Goal: Communication & Community: Answer question/provide support

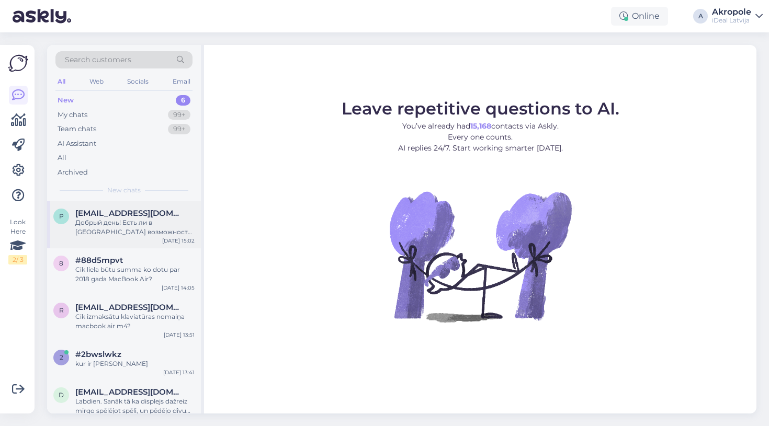
click at [164, 221] on div "Добрый день! Есть ли в [GEOGRAPHIC_DATA] возможность поменять аккумулятор iPhon…" at bounding box center [134, 227] width 119 height 19
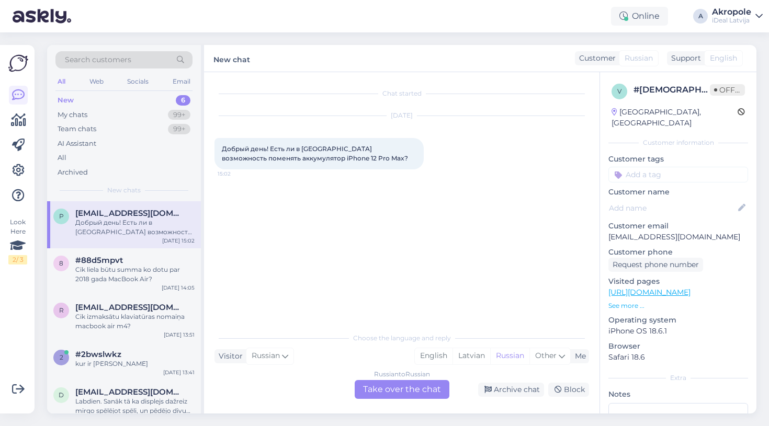
click at [389, 391] on div "Russian to Russian Take over the chat" at bounding box center [402, 389] width 95 height 19
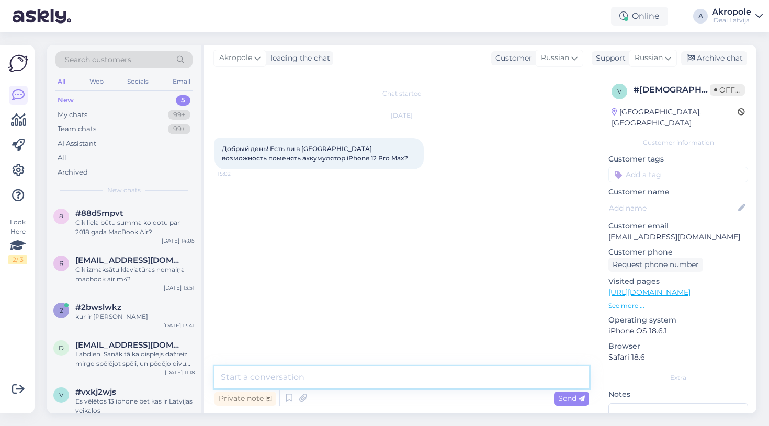
click at [346, 372] on textarea at bounding box center [402, 378] width 375 height 22
type textarea "L"
type textarea "Добрый день!"
click at [293, 376] on textarea "Вы можете сдать в ремонт" at bounding box center [402, 378] width 375 height 22
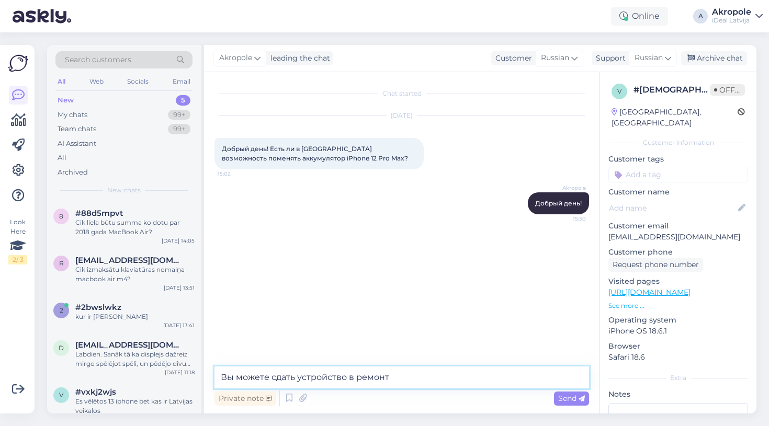
click at [426, 385] on textarea "Вы можете сдать устройство в ремонт" at bounding box center [402, 378] width 375 height 22
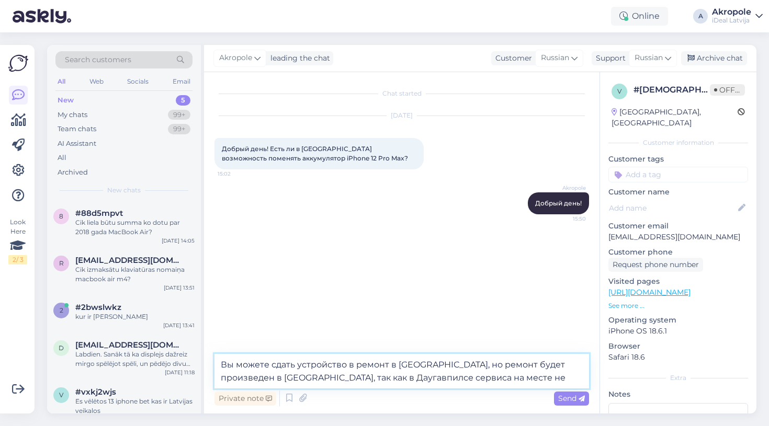
type textarea "Вы можете сдать устройство в ремонт в [GEOGRAPHIC_DATA], но ремонт будет произв…"
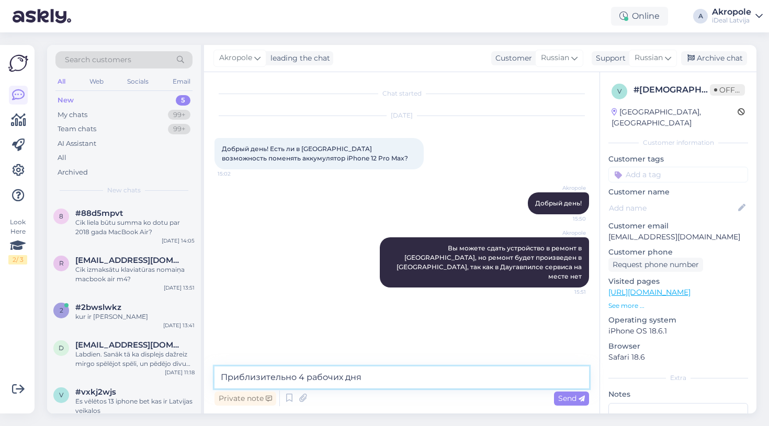
click at [301, 378] on textarea "Приблизительно 4 рабочих дня" at bounding box center [402, 378] width 375 height 22
type textarea "Приблизительно 4-5 рабочих дня"
click at [379, 376] on textarea "Приблизительно 4-5 рабочих дня" at bounding box center [402, 378] width 375 height 22
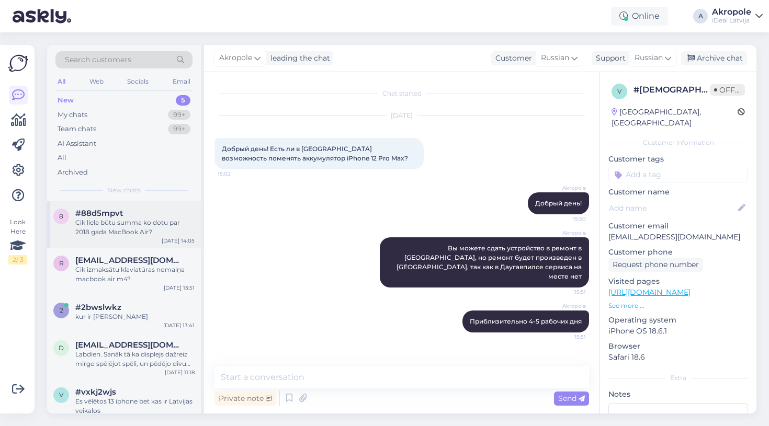
click at [139, 237] on div "8 #88d5mpvt Cik liela būtu summa ko dotu par 2018 gada MacBook Air? [DATE] 14:05" at bounding box center [124, 224] width 154 height 47
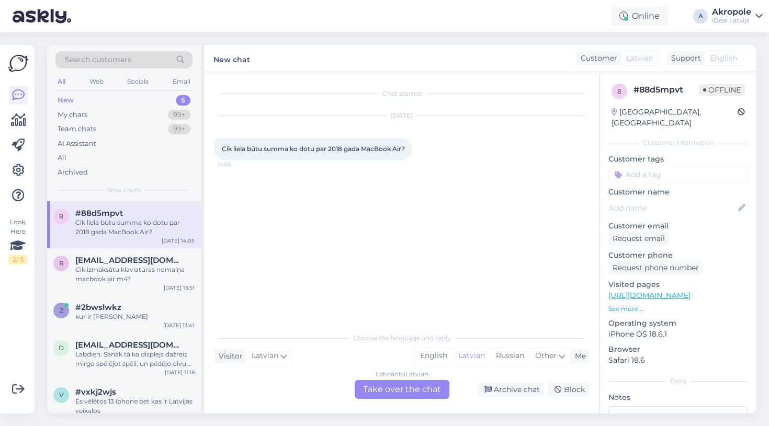
click at [392, 390] on div "Latvian to Latvian Take over the chat" at bounding box center [402, 389] width 95 height 19
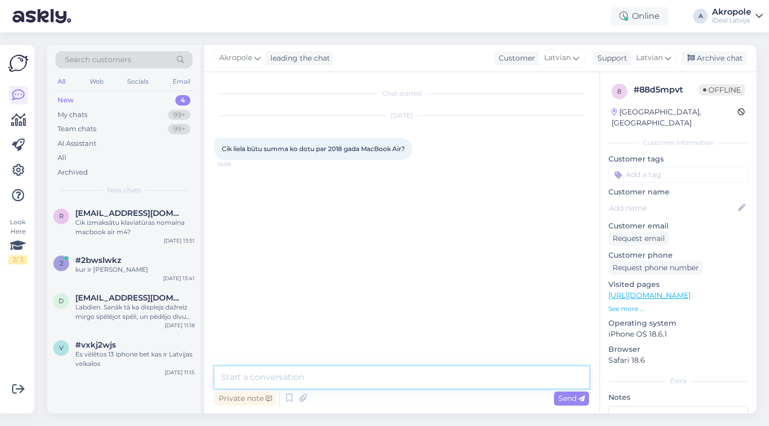
click at [378, 379] on textarea at bounding box center [402, 378] width 375 height 22
type textarea "Labdien!"
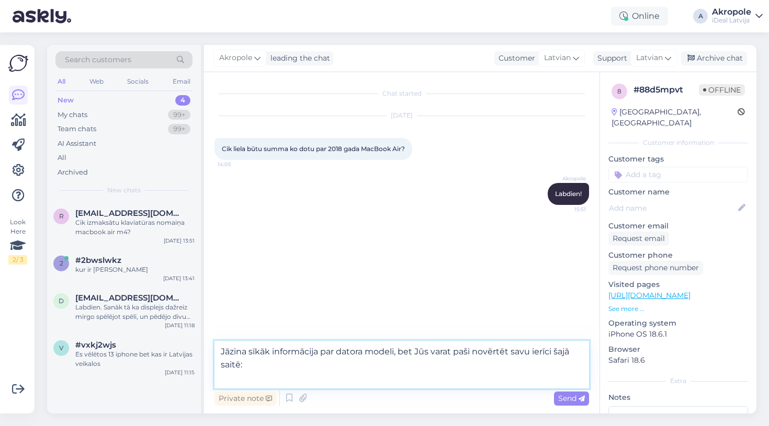
paste textarea "[URL][DOMAIN_NAME]"
type textarea "Jāzina sīkāk informācija par datora modeli, bet Jūs varat paši novērtēt savu ie…"
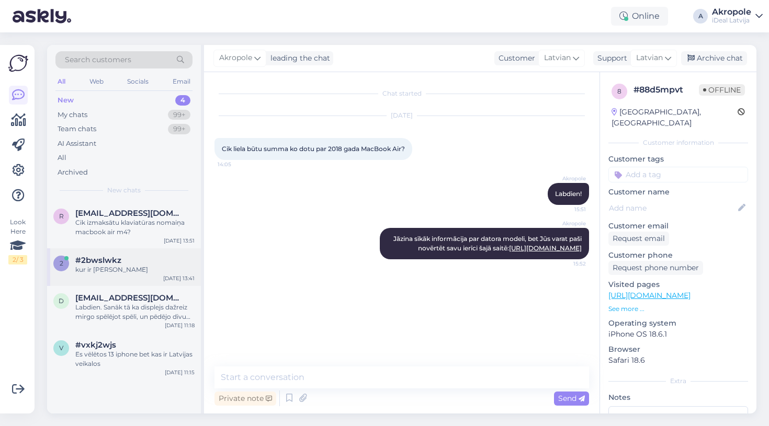
click at [134, 271] on div "kur ir [PERSON_NAME]" at bounding box center [134, 269] width 119 height 9
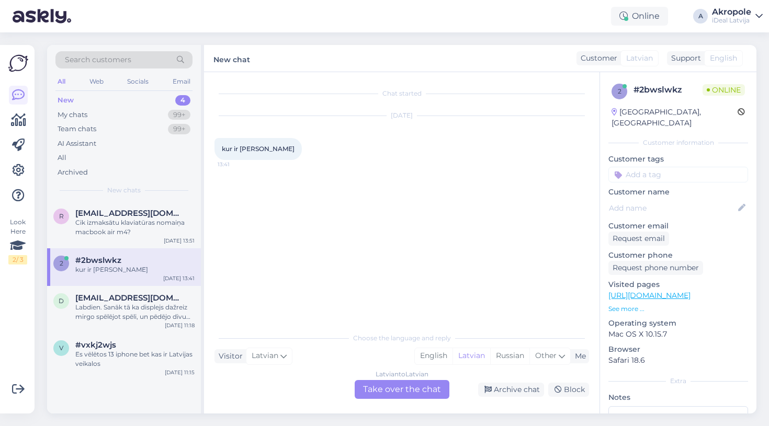
click at [377, 386] on div "Latvian to Latvian Take over the chat" at bounding box center [402, 389] width 95 height 19
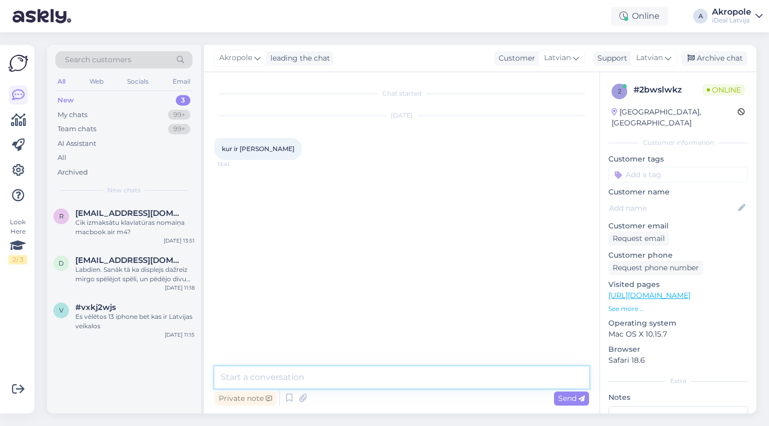
click at [328, 369] on textarea at bounding box center [402, 378] width 375 height 22
type textarea "Labdien!"
click at [338, 379] on textarea "Sadaļu var atrast mājaslapas pašā apakš" at bounding box center [402, 378] width 375 height 22
click at [404, 376] on textarea "Sadaļu var atrast mājaslapā pašā apakš" at bounding box center [402, 378] width 375 height 22
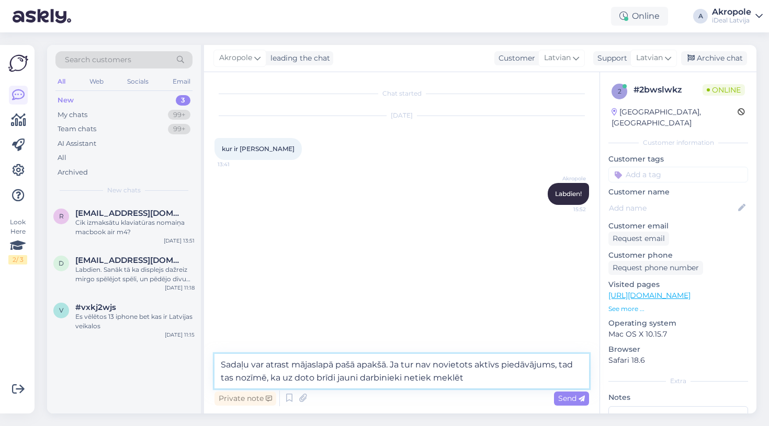
type textarea "Sadaļu var atrast mājaslapā pašā apakšā. Ja tur nav novietots aktīvs piedāvājum…"
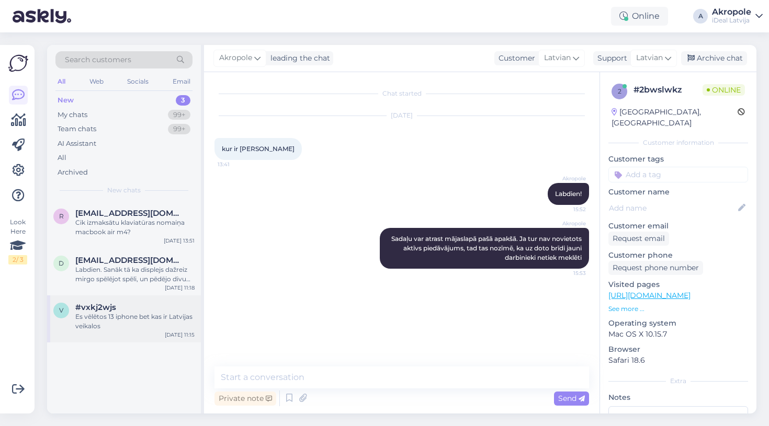
click at [173, 322] on div "Es vēlētos 13 iphone bet kas ir Latvijas veikalos" at bounding box center [134, 321] width 119 height 19
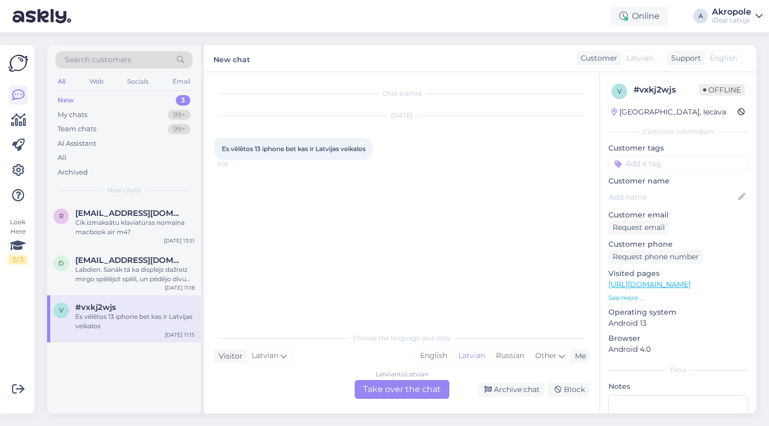
click at [396, 397] on div "Latvian to Latvian Take over the chat" at bounding box center [402, 389] width 95 height 19
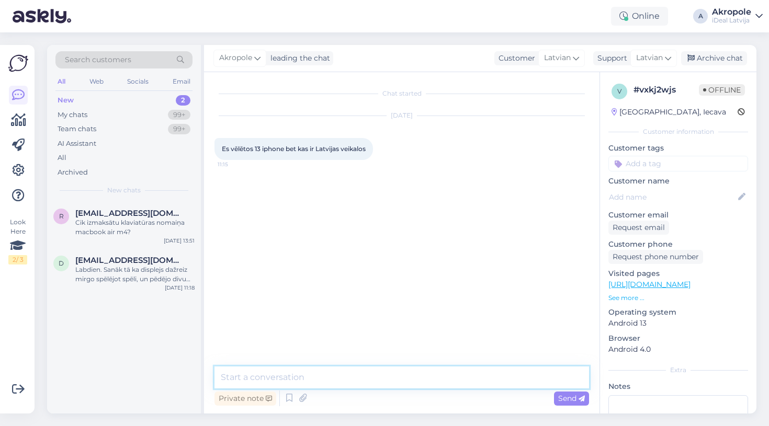
click at [362, 378] on textarea at bounding box center [402, 378] width 375 height 22
type textarea "Labdien!"
type textarea "Diem"
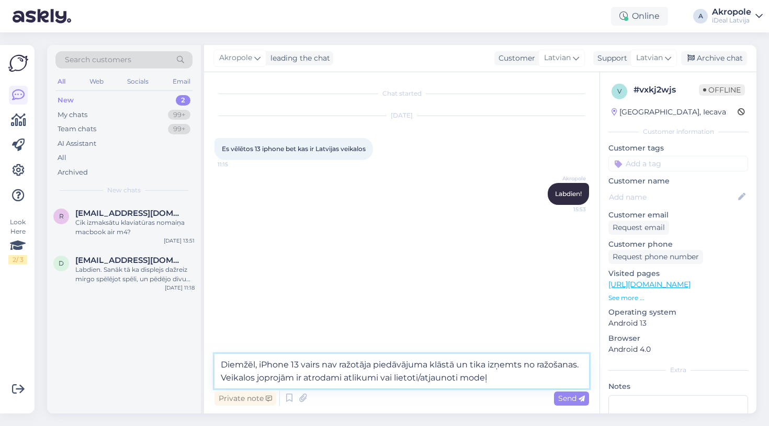
type textarea "Diemžēl, iPhone 13 vairs nav ražotāja piedāvājuma klāstā un tika izņemts no raž…"
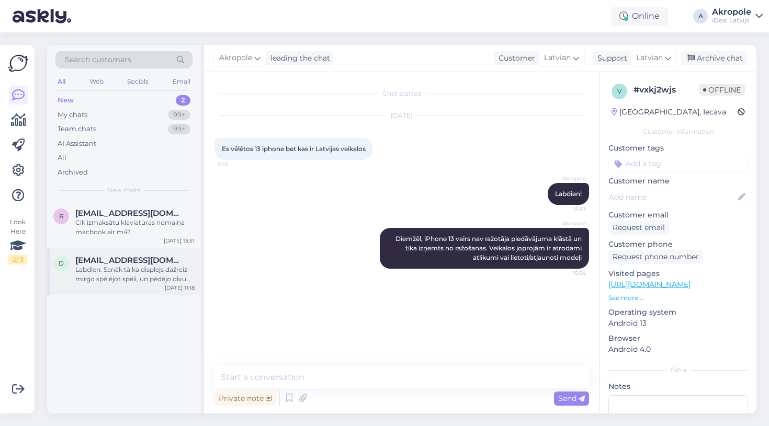
click at [167, 285] on div "[DATE] 11:18" at bounding box center [180, 288] width 30 height 8
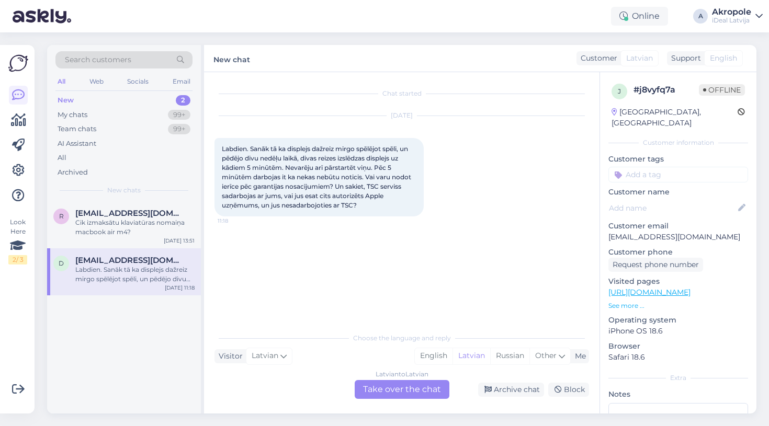
click at [398, 389] on div "Latvian to Latvian Take over the chat" at bounding box center [402, 389] width 95 height 19
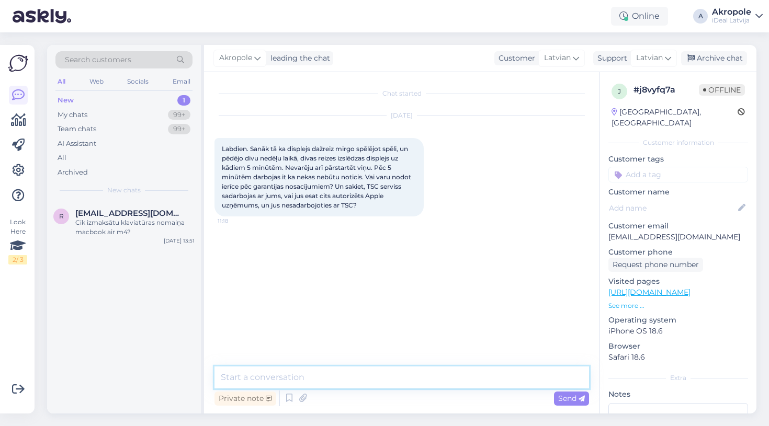
click at [367, 371] on textarea at bounding box center [402, 378] width 375 height 22
type textarea "Labdien!"
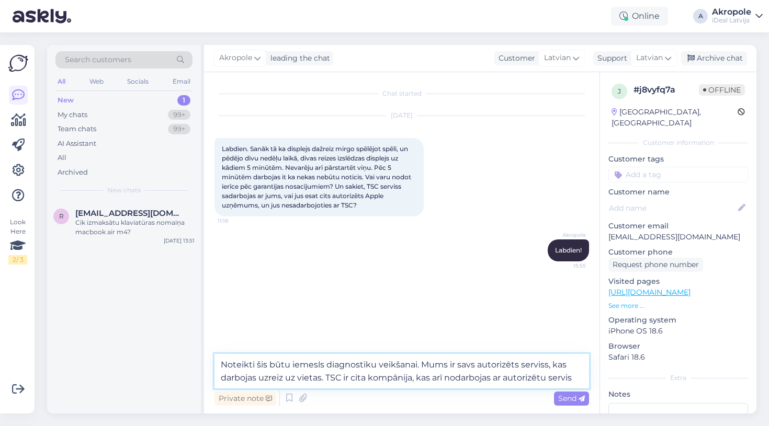
type textarea "Noteikti šis būtu iemesls diagnostiku veikšanai. Mums ir savs autorizēts servis…"
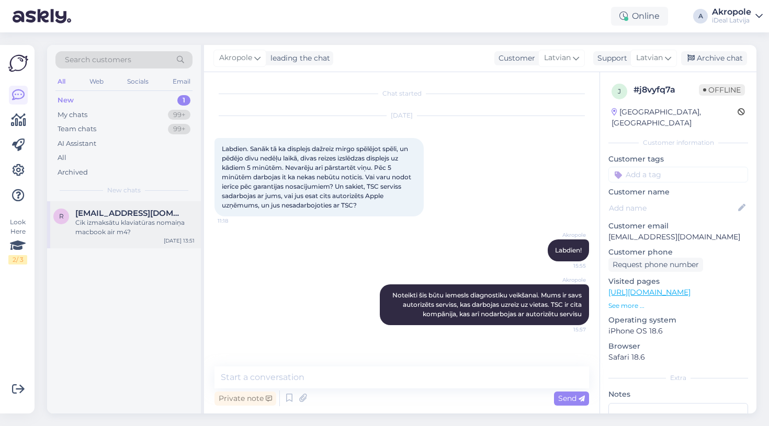
click at [159, 214] on span "[EMAIL_ADDRESS][DOMAIN_NAME]" at bounding box center [129, 213] width 109 height 9
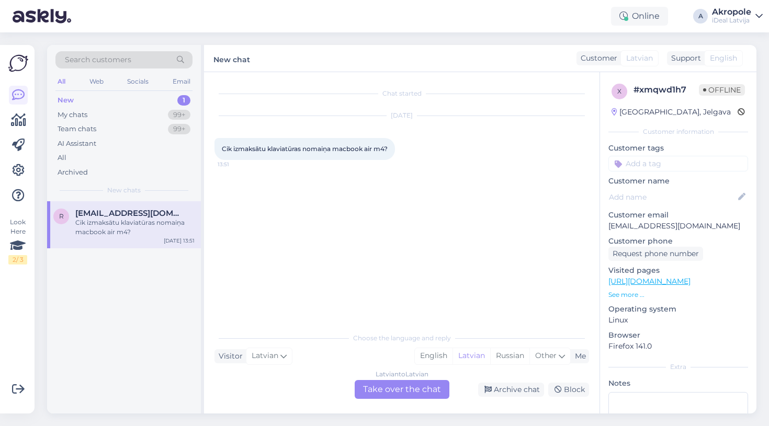
click at [409, 385] on div "Latvian to Latvian Take over the chat" at bounding box center [402, 389] width 95 height 19
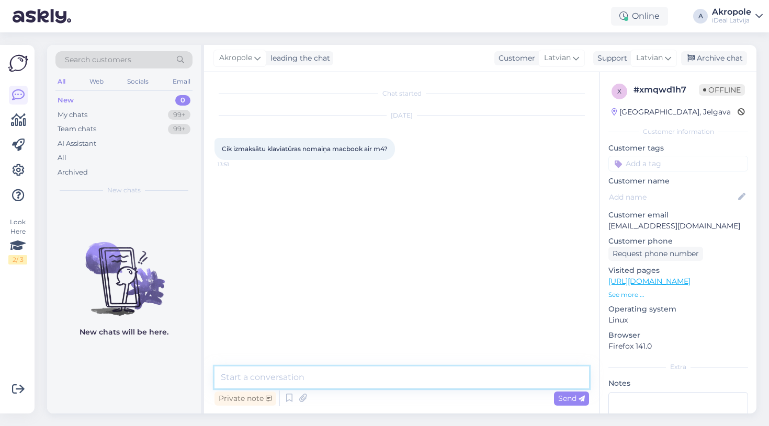
click at [365, 378] on textarea at bounding box center [402, 378] width 375 height 22
type textarea "Labdien!"
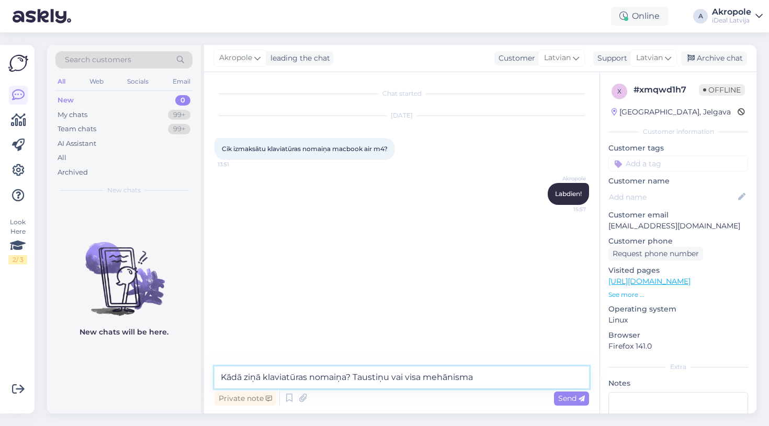
type textarea "Kādā ziņā klaviatūras nomaiņa? Taustiņu vai visa mehānisma?"
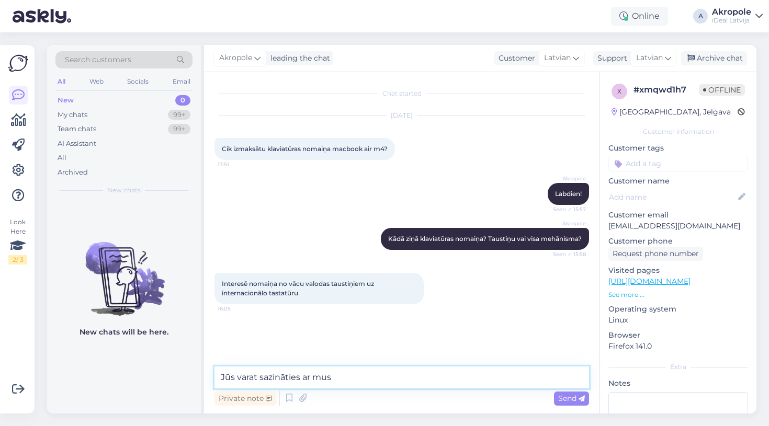
type textarea "Jūs varat sazināties ar musu"
click at [346, 377] on textarea "Jūs varat sazināties ar musu" at bounding box center [402, 378] width 375 height 22
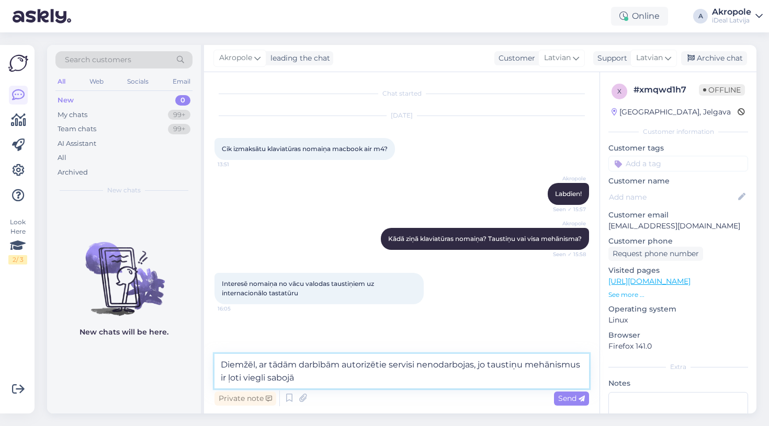
type textarea "Diemžēl, ar tādām darbībām autorizētie servisi nenodarbojas, jo taustiņu mehāni…"
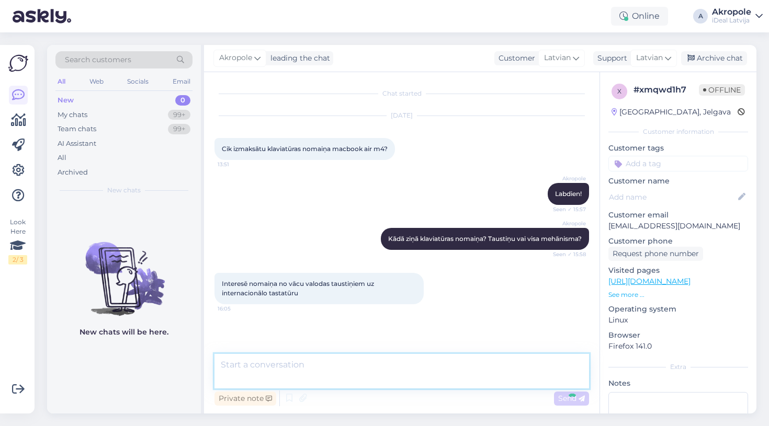
scroll to position [23, 0]
